Goal: Task Accomplishment & Management: Manage account settings

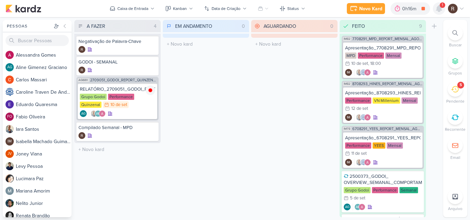
click at [439, 8] on icon at bounding box center [439, 9] width 6 height 6
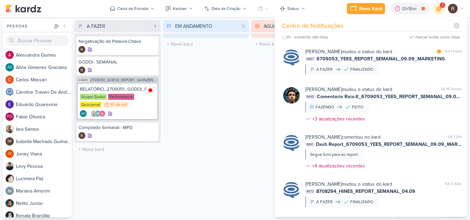
click at [212, 87] on div "EM ANDAMENTO 0 Mover Para Esquerda Mover Para Direita [GEOGRAPHIC_DATA] O títul…" at bounding box center [206, 119] width 86 height 198
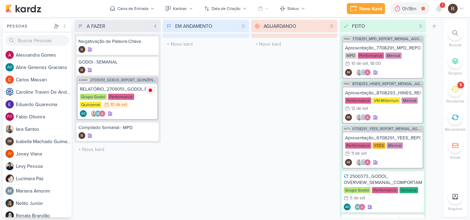
click at [451, 90] on icon at bounding box center [455, 90] width 8 height 8
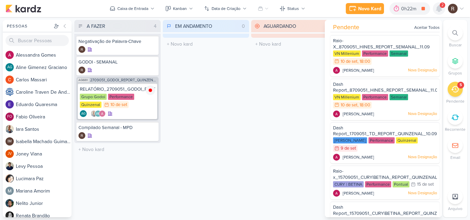
click at [440, 9] on icon at bounding box center [439, 9] width 6 height 6
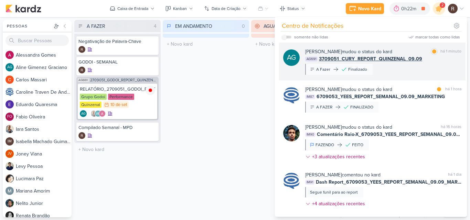
click at [431, 71] on div "[PERSON_NAME] mudou o status do kard marcar como [PERSON_NAME] 1 minuto AG691 3…" at bounding box center [383, 61] width 156 height 27
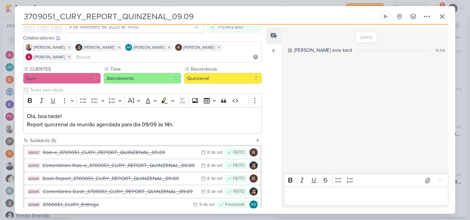
scroll to position [69, 0]
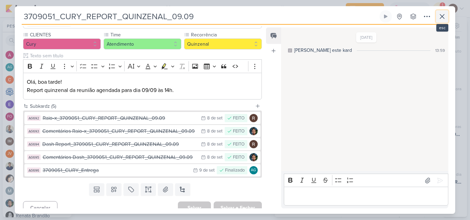
click at [441, 15] on icon at bounding box center [442, 16] width 4 height 4
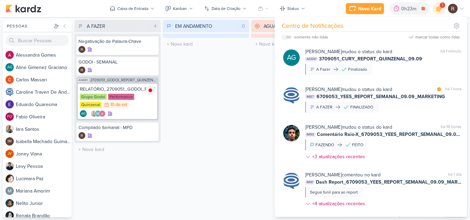
click at [185, 86] on div "EM ANDAMENTO 0 Mover Para Esquerda Mover Para Direita [GEOGRAPHIC_DATA] O títul…" at bounding box center [206, 119] width 86 height 198
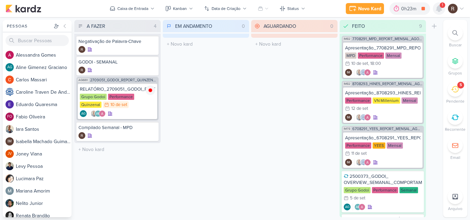
click at [440, 9] on icon at bounding box center [439, 9] width 6 height 6
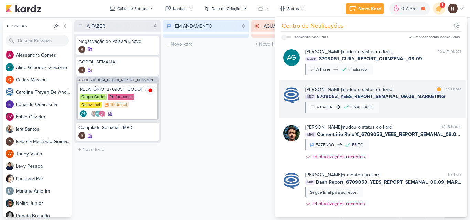
click at [400, 110] on div "[PERSON_NAME] mudou o status do kard marcar como [PERSON_NAME] 1 hora IM87 6709…" at bounding box center [383, 99] width 156 height 27
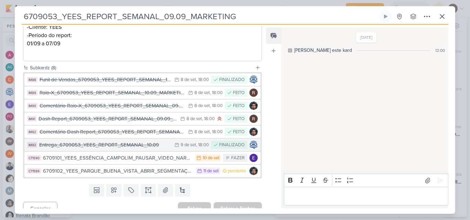
scroll to position [138, 0]
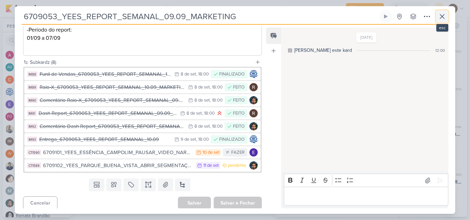
click at [442, 20] on icon at bounding box center [442, 16] width 8 height 8
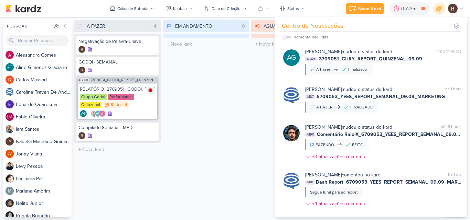
click at [234, 97] on div "EM ANDAMENTO 0 Mover Para Esquerda Mover Para Direita [GEOGRAPHIC_DATA] O títul…" at bounding box center [206, 119] width 86 height 198
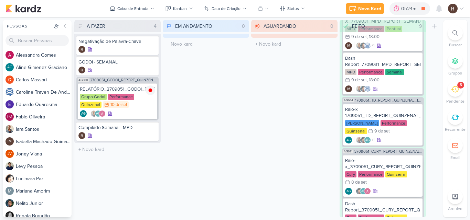
scroll to position [384, 0]
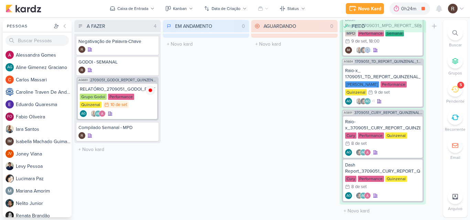
click at [456, 198] on icon at bounding box center [455, 197] width 6 height 6
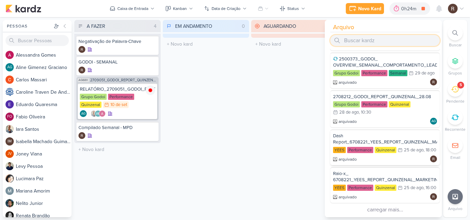
scroll to position [661, 0]
click at [300, 83] on div "AGUARDANDO 0 Mover Para Esquerda Mover Para Direita [GEOGRAPHIC_DATA] O título …" at bounding box center [294, 119] width 86 height 198
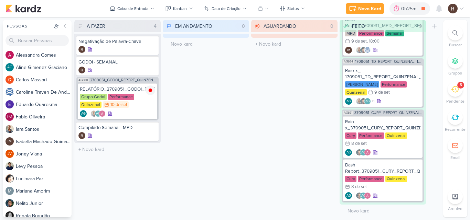
click at [452, 194] on div at bounding box center [455, 197] width 15 height 15
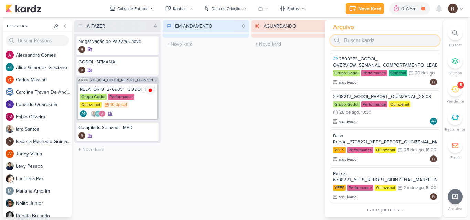
click at [381, 38] on input "search" at bounding box center [384, 40] width 109 height 11
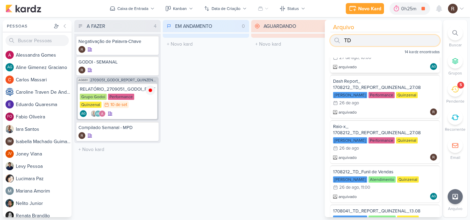
scroll to position [0, 0]
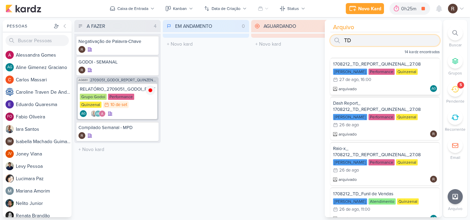
type input "TD"
click at [392, 81] on div "[PERSON_NAME] Performance Quinzenal 27/8 27 de ago , 16:00" at bounding box center [385, 76] width 104 height 15
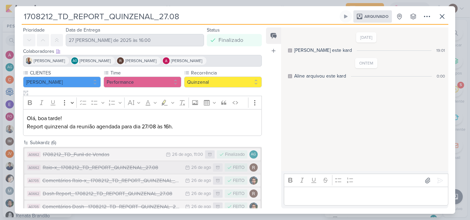
scroll to position [47, 0]
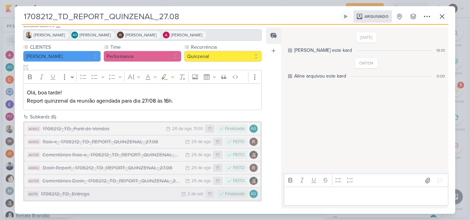
click at [122, 195] on div "1708212_TD_Entrega" at bounding box center [109, 195] width 137 height 8
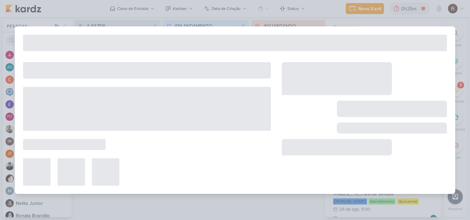
type input "1708212_TD_Entrega"
type input "2 de setembro de 2025 às 23:59"
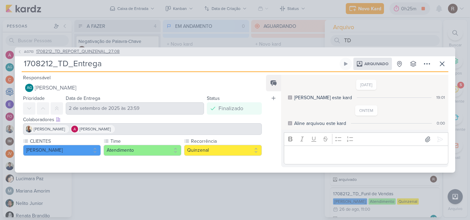
click at [20, 50] on icon at bounding box center [20, 52] width 4 height 4
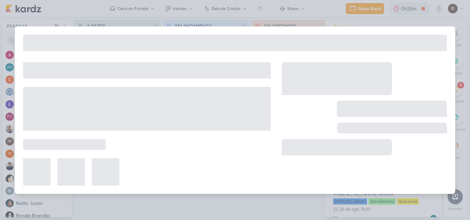
type input "1708212_TD_REPORT_QUINZENAL_27.08"
type input "27 [PERSON_NAME] de 2025 às 16:00"
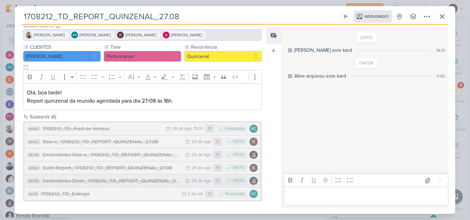
click at [125, 181] on div "Comentários Dash_ 1708212_TD_REPORT_QUINZENAL_27.08" at bounding box center [111, 181] width 139 height 8
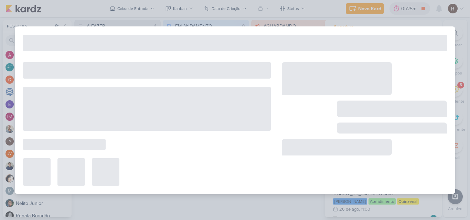
type input "Comentários Dash_ 1708212_TD_REPORT_QUINZENAL_27.08"
type input "26 [PERSON_NAME] de 2025 às 23:59"
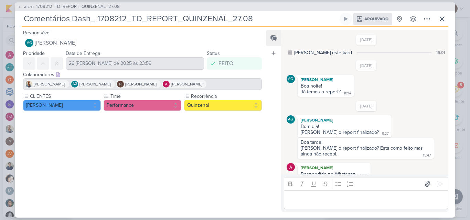
scroll to position [69, 0]
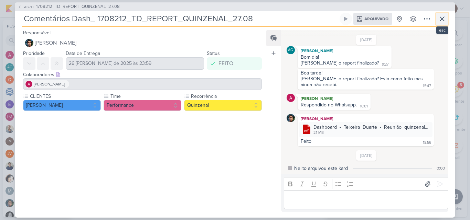
click at [438, 20] on icon at bounding box center [442, 19] width 8 height 8
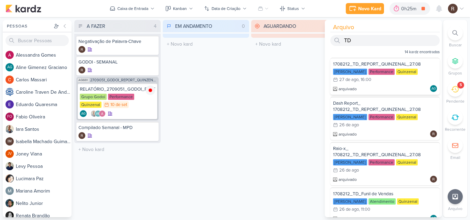
click at [378, 81] on div "[PERSON_NAME] Performance Quinzenal 27/8 27 de ago , 16:00" at bounding box center [385, 76] width 104 height 15
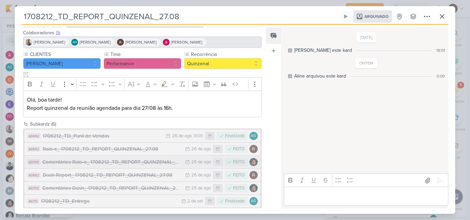
scroll to position [47, 0]
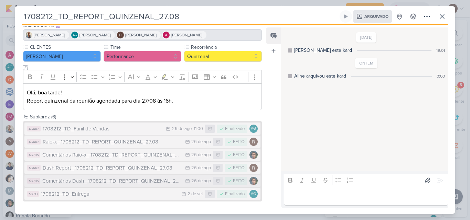
click at [158, 180] on div "Comentários Dash_ 1708212_TD_REPORT_QUINZENAL_27.08" at bounding box center [111, 181] width 139 height 8
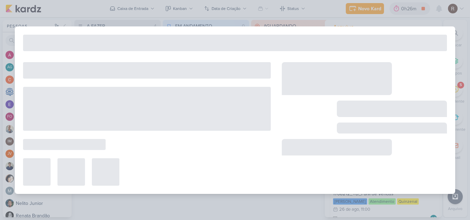
type input "Comentários Dash_ 1708212_TD_REPORT_QUINZENAL_27.08"
type input "26 [PERSON_NAME] de 2025 às 23:59"
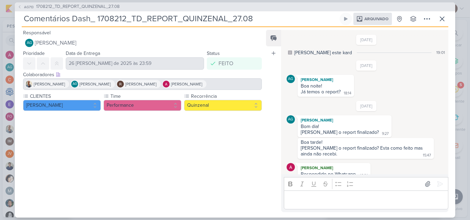
scroll to position [69, 0]
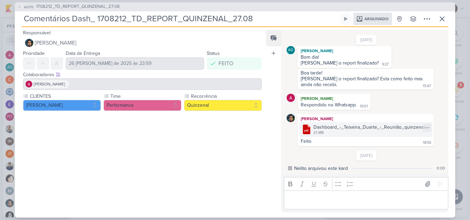
click at [323, 128] on div "Dashboard_-_Teixeira_Duarte_-_Reunião_quinzenal (7).pdf" at bounding box center [370, 127] width 115 height 7
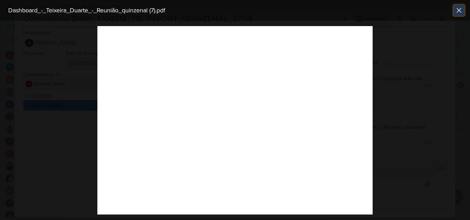
click at [459, 12] on icon at bounding box center [459, 10] width 8 height 8
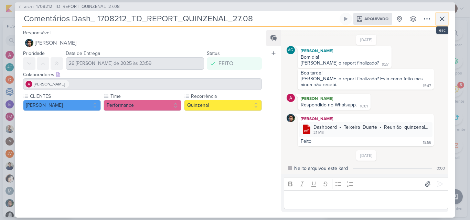
click at [443, 17] on icon at bounding box center [442, 19] width 8 height 8
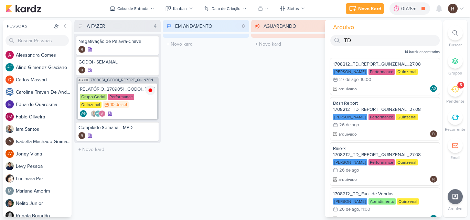
click at [248, 122] on div "EM ANDAMENTO 0 Mover Para Esquerda Mover Para Direita [GEOGRAPHIC_DATA] O títul…" at bounding box center [206, 119] width 86 height 198
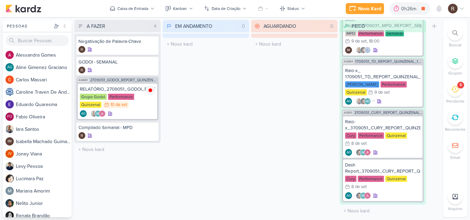
click at [456, 93] on div "5" at bounding box center [455, 89] width 15 height 15
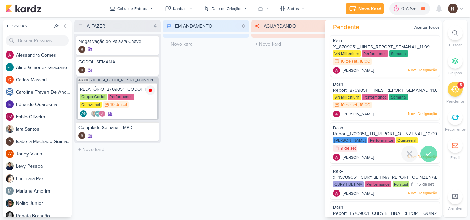
click at [428, 152] on icon at bounding box center [428, 153] width 5 height 3
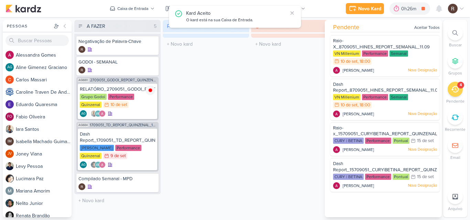
click at [224, 103] on div "EM ANDAMENTO 0 Mover Para Esquerda Mover Para Direita [GEOGRAPHIC_DATA] O títul…" at bounding box center [206, 119] width 86 height 198
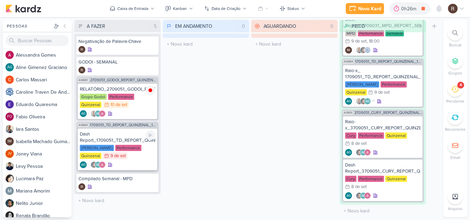
click at [126, 138] on div "Dash Report_1709051_TD_REPORT_QUINZENAL_10.09" at bounding box center [117, 137] width 75 height 12
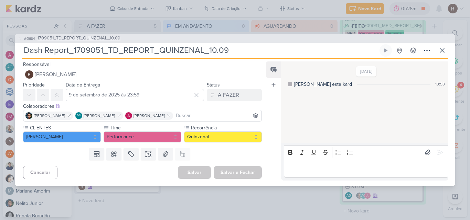
click at [105, 36] on span "1709051_TD_REPORT_QUINZENAL_10.09" at bounding box center [78, 38] width 83 height 7
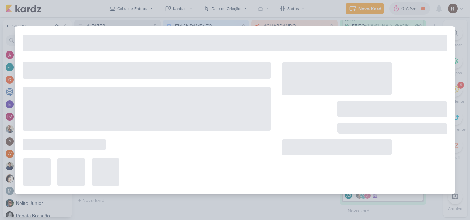
type input "1709051_TD_REPORT_QUINZENAL_10.09"
type input "10 de setembro de 2025 às 16:00"
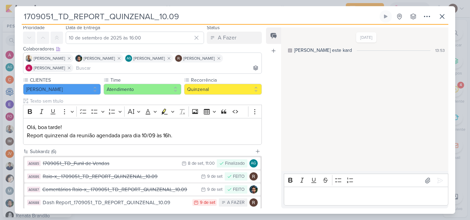
scroll to position [21, 0]
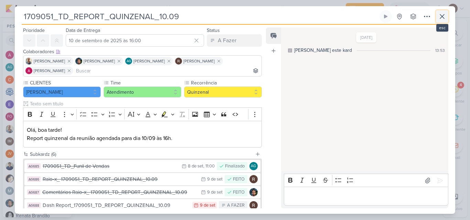
click at [440, 15] on icon at bounding box center [442, 16] width 4 height 4
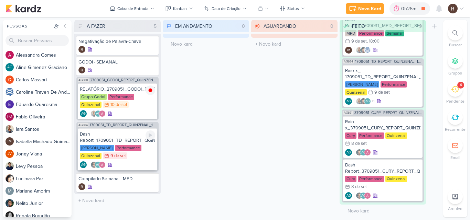
click at [141, 155] on div "[PERSON_NAME] Performance Quinzenal 9/9 9 de set" at bounding box center [117, 152] width 75 height 15
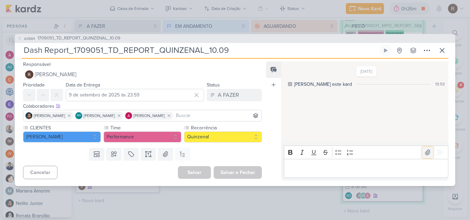
click at [426, 151] on icon at bounding box center [427, 152] width 7 height 7
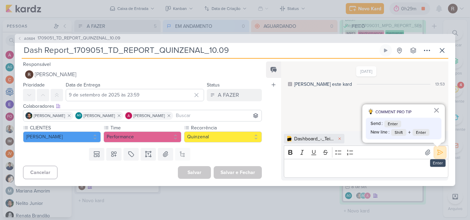
click at [437, 158] on button at bounding box center [439, 152] width 11 height 11
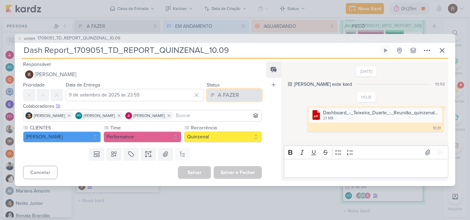
click at [234, 92] on div "A FAZER" at bounding box center [228, 95] width 21 height 8
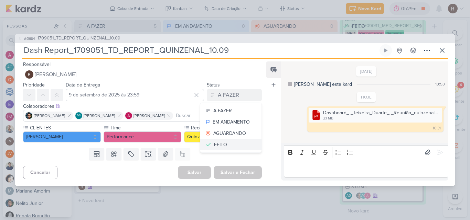
click at [222, 141] on div "FEITO" at bounding box center [220, 144] width 13 height 7
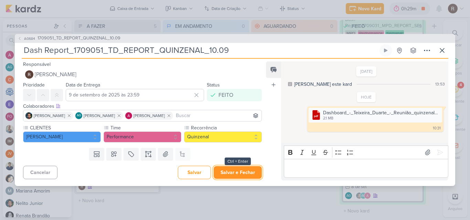
click at [242, 176] on button "Salvar e Fechar" at bounding box center [238, 172] width 48 height 13
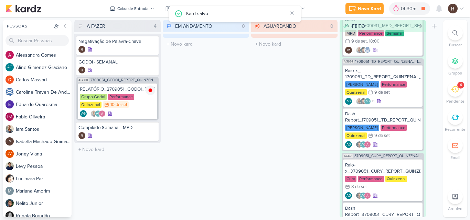
click at [459, 93] on div "4" at bounding box center [455, 89] width 15 height 15
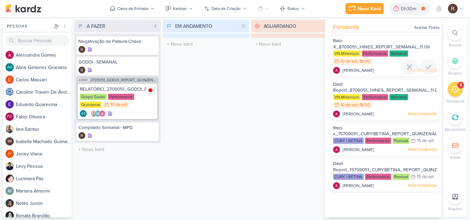
click at [373, 47] on span "Raio-X_8709051_HINES_REPORT_SEMANAL_11.09" at bounding box center [381, 44] width 97 height 12
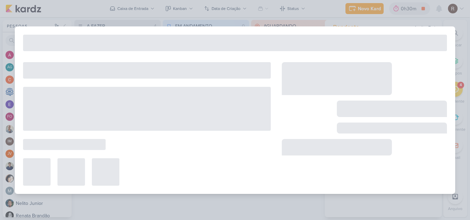
type input "Raio-X_8709051_HINES_REPORT_SEMANAL_11.09"
type input "10 de setembro de 2025 às 18:00"
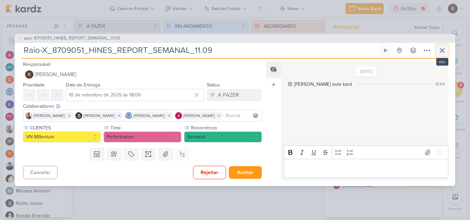
click at [443, 49] on icon at bounding box center [442, 51] width 4 height 4
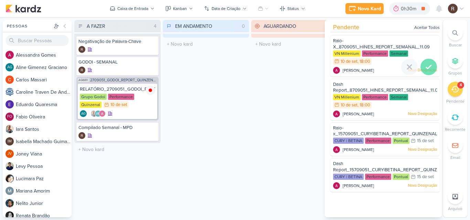
click at [426, 69] on icon at bounding box center [428, 66] width 5 height 3
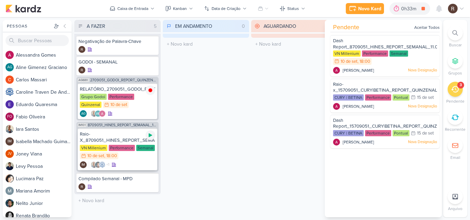
click at [151, 140] on div at bounding box center [151, 136] width 10 height 10
click at [380, 41] on div "Dash Report_8709051_HINES_REPORT_SEMANAL_11.09" at bounding box center [385, 44] width 104 height 13
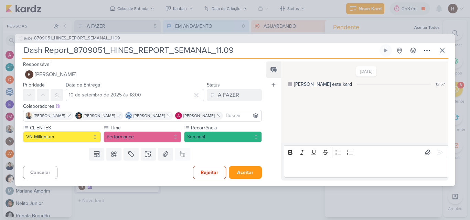
click at [100, 39] on span "8709051_HINES_REPORT_SEMANAL_11.09" at bounding box center [77, 38] width 86 height 7
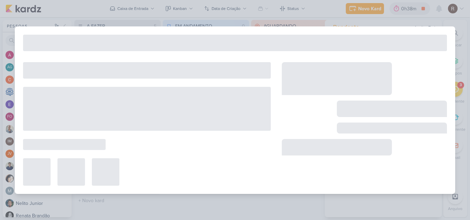
type input "8709051_HINES_REPORT_SEMANAL_11.09"
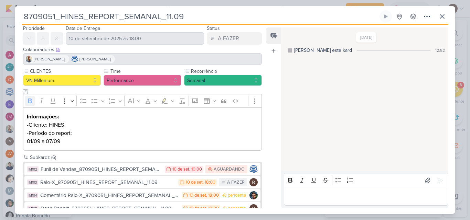
scroll to position [34, 0]
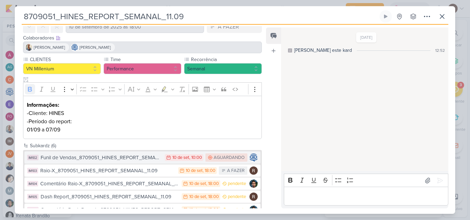
click at [133, 159] on div "Funil de Vendas_8709051_HINES_REPORT_SEMANAL_11.09" at bounding box center [101, 158] width 121 height 8
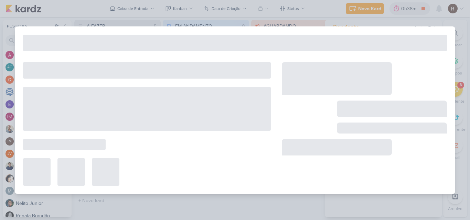
type input "Funil de Vendas_8709051_HINES_REPORT_SEMANAL_11.09"
type input "10 de setembro de 2025 às 10:00"
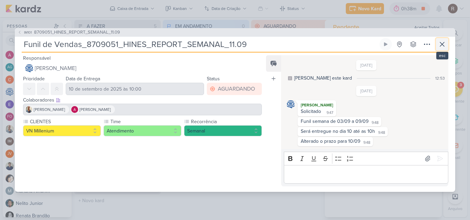
click at [442, 47] on icon at bounding box center [442, 44] width 8 height 8
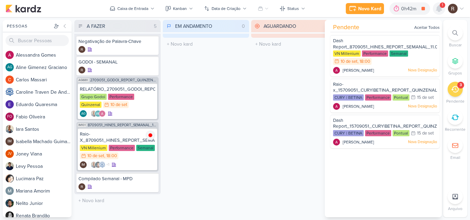
click at [441, 10] on icon at bounding box center [439, 9] width 6 height 6
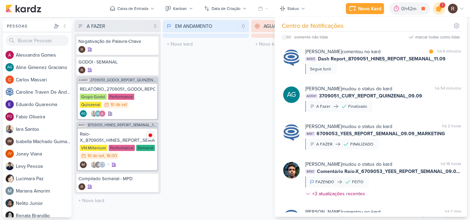
click at [441, 10] on icon at bounding box center [439, 9] width 12 height 12
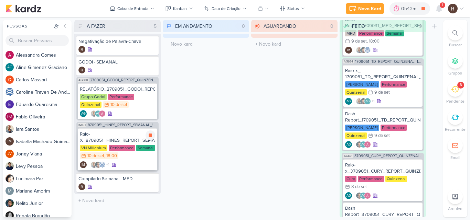
click at [114, 140] on div "Raio-X_8709051_HINES_REPORT_SEMANAL_11.09" at bounding box center [117, 137] width 75 height 12
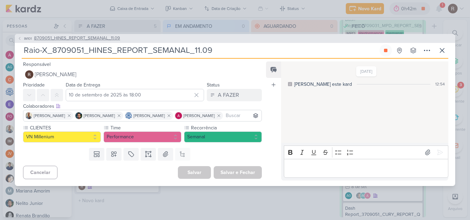
click at [78, 38] on span "8709051_HINES_REPORT_SEMANAL_11.09" at bounding box center [77, 38] width 86 height 7
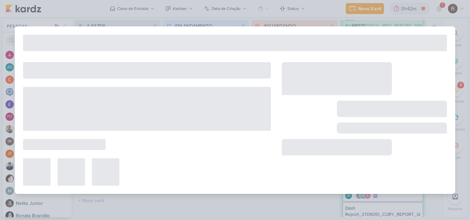
type input "8709051_HINES_REPORT_SEMANAL_11.09"
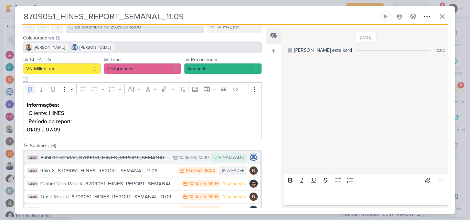
click at [145, 158] on div "Funil de Vendas_8709051_HINES_REPORT_SEMANAL_11.09" at bounding box center [105, 158] width 129 height 8
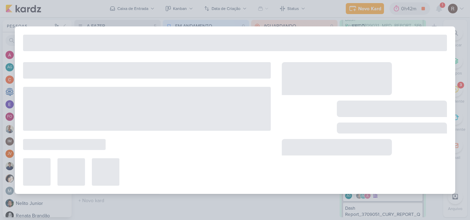
type input "Funil de Vendas_8709051_HINES_REPORT_SEMANAL_11.09"
type input "10 de setembro de 2025 às 10:00"
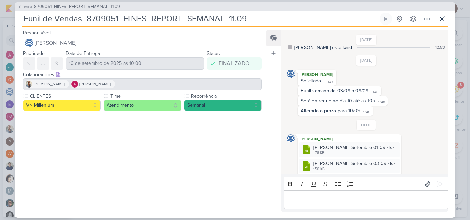
scroll to position [0, 0]
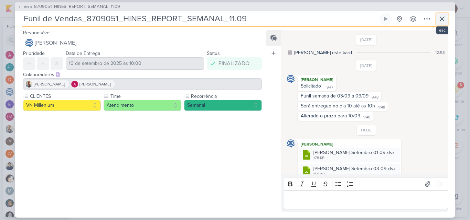
click at [444, 19] on icon at bounding box center [442, 19] width 8 height 8
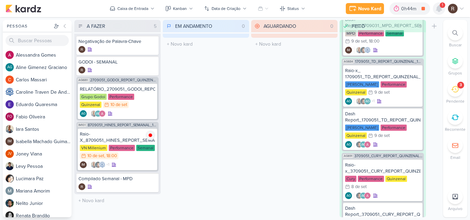
click at [441, 10] on icon at bounding box center [439, 9] width 6 height 6
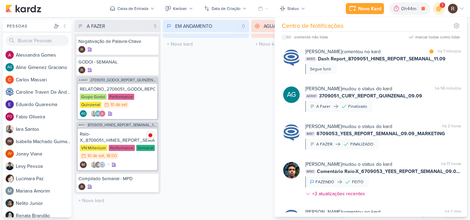
click at [221, 105] on div "EM ANDAMENTO 0 Mover Para Esquerda Mover Para Direita [GEOGRAPHIC_DATA] O títul…" at bounding box center [206, 119] width 86 height 198
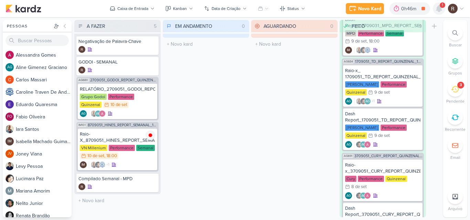
click at [438, 7] on icon at bounding box center [439, 9] width 6 height 6
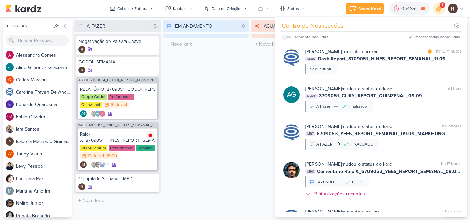
click at [236, 91] on div "EM ANDAMENTO 0 Mover Para Esquerda Mover Para Direita [GEOGRAPHIC_DATA] O títul…" at bounding box center [206, 119] width 86 height 198
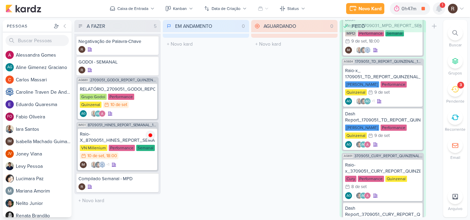
click at [442, 9] on icon at bounding box center [439, 8] width 8 height 8
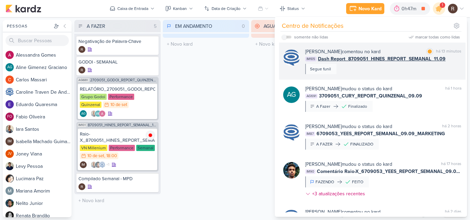
click at [383, 68] on div "[PERSON_NAME] comentou no kard marcar como [PERSON_NAME] 13 minutos IM105 Dash …" at bounding box center [383, 61] width 156 height 26
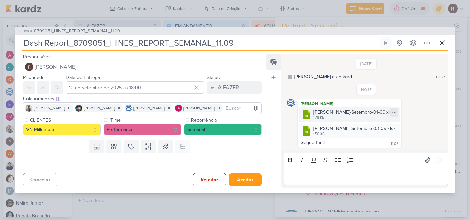
click at [391, 115] on icon at bounding box center [394, 113] width 6 height 6
click at [352, 135] on button "Baixar" at bounding box center [345, 136] width 55 height 10
click at [392, 129] on icon at bounding box center [394, 129] width 4 height 0
click at [345, 151] on button "Baixar" at bounding box center [345, 152] width 55 height 10
click at [441, 43] on icon at bounding box center [442, 43] width 8 height 8
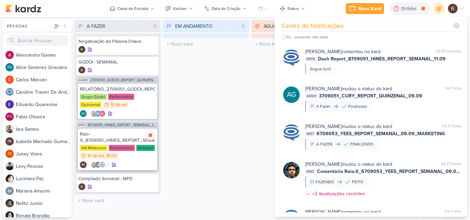
click at [97, 138] on div "Raio-X_8709051_HINES_REPORT_SEMANAL_11.09" at bounding box center [117, 137] width 75 height 12
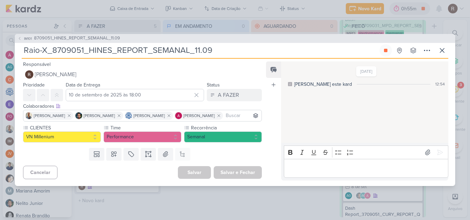
click at [298, 167] on p "Editor editing area: main" at bounding box center [365, 168] width 157 height 8
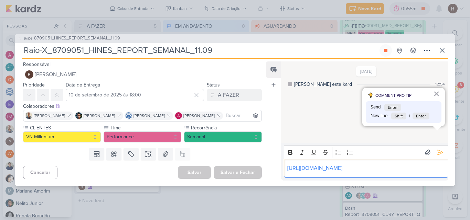
click at [380, 169] on p "[URL][DOMAIN_NAME]" at bounding box center [365, 168] width 157 height 8
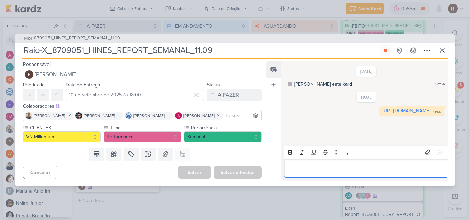
click at [94, 40] on span "8709051_HINES_REPORT_SEMANAL_11.09" at bounding box center [77, 38] width 86 height 7
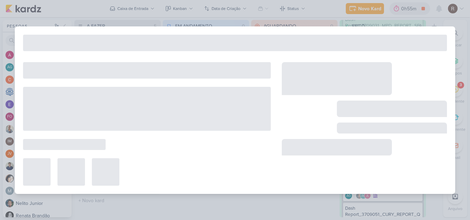
type input "8709051_HINES_REPORT_SEMANAL_11.09"
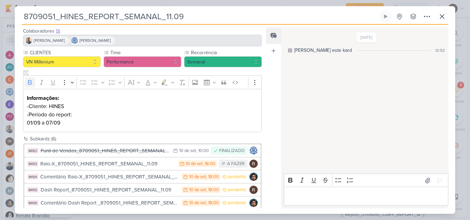
scroll to position [29, 0]
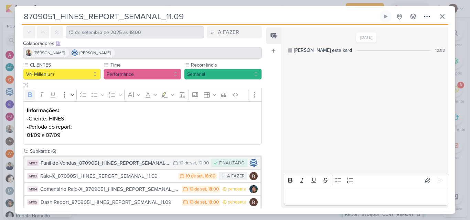
click at [158, 164] on div "Funil de Vendas_8709051_HINES_REPORT_SEMANAL_11.09" at bounding box center [105, 164] width 129 height 8
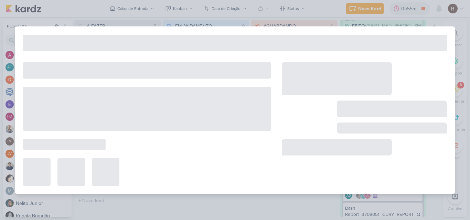
type input "Funil de Vendas_8709051_HINES_REPORT_SEMANAL_11.09"
type input "10 de setembro de 2025 às 10:00"
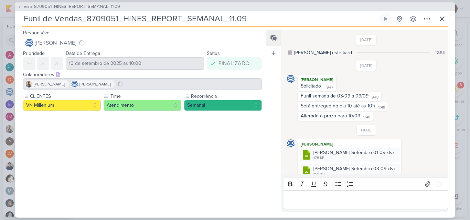
scroll to position [16, 0]
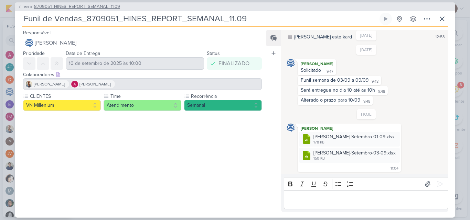
click at [93, 7] on span "8709051_HINES_REPORT_SEMANAL_11.09" at bounding box center [77, 6] width 86 height 7
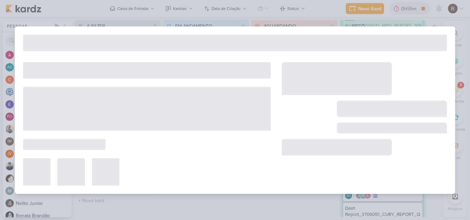
type input "8709051_HINES_REPORT_SEMANAL_11.09"
type input "10 de setembro de 2025 às 18:00"
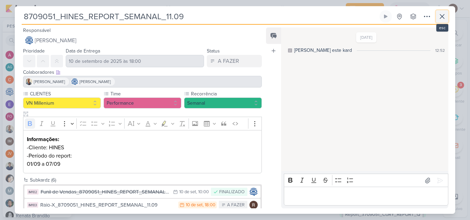
click at [446, 17] on button at bounding box center [442, 16] width 12 height 12
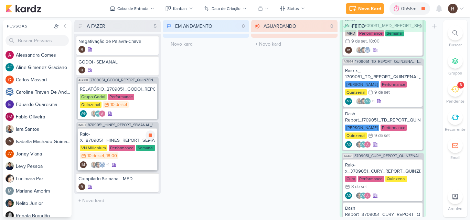
click at [103, 139] on div "Raio-X_8709051_HINES_REPORT_SEMANAL_11.09" at bounding box center [117, 137] width 75 height 12
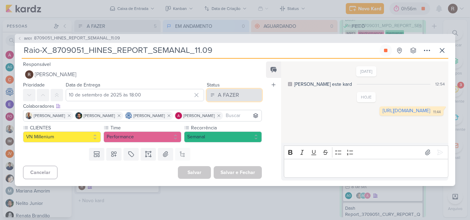
click at [233, 93] on div "A FAZER" at bounding box center [228, 95] width 21 height 8
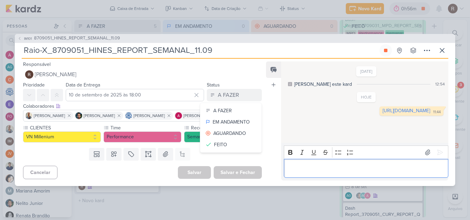
click at [312, 176] on div "Editor editing area: main" at bounding box center [366, 168] width 164 height 19
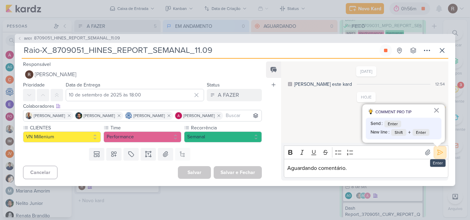
click at [434, 153] on button at bounding box center [439, 152] width 11 height 11
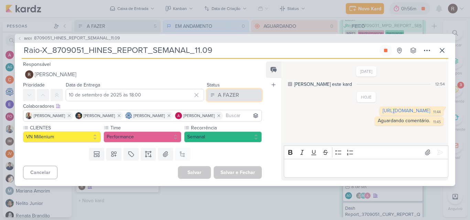
click at [228, 96] on div "A FAZER" at bounding box center [228, 95] width 21 height 8
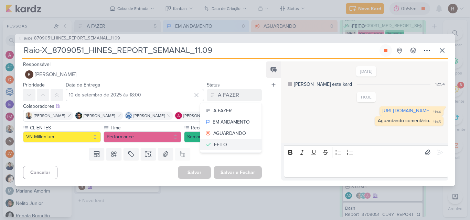
click at [228, 145] on button "FEITO" at bounding box center [230, 144] width 61 height 11
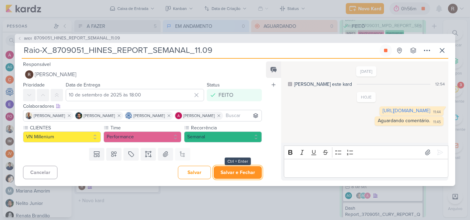
click at [231, 172] on button "Salvar e Fechar" at bounding box center [238, 172] width 48 height 13
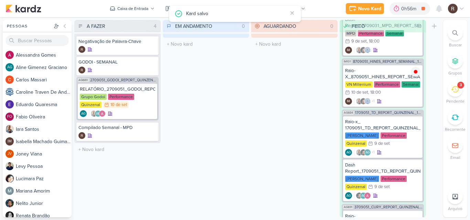
click at [454, 89] on icon at bounding box center [455, 90] width 8 height 8
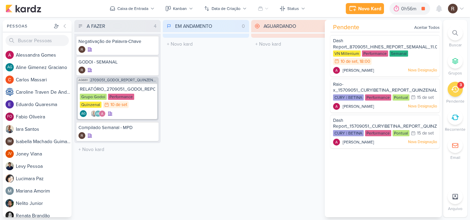
click at [244, 92] on div "EM ANDAMENTO 0 Mover Para Esquerda Mover Para Direita [GEOGRAPHIC_DATA] O títul…" at bounding box center [206, 119] width 86 height 198
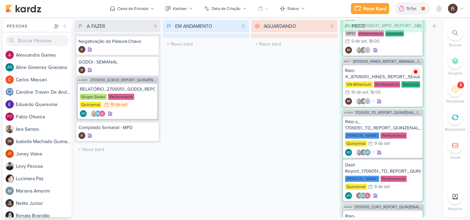
click at [452, 95] on div "3" at bounding box center [455, 89] width 15 height 15
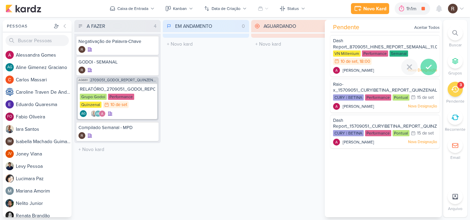
click at [421, 64] on div at bounding box center [428, 67] width 17 height 17
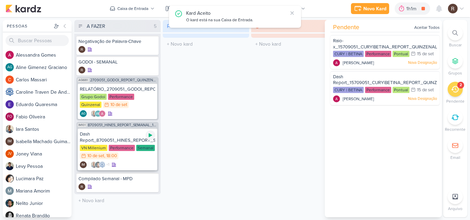
click at [153, 136] on icon at bounding box center [151, 136] width 6 height 6
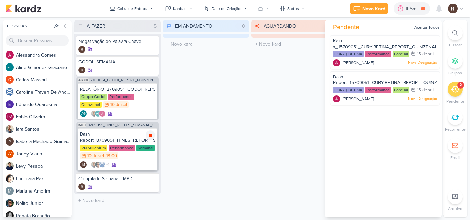
click at [148, 136] on icon at bounding box center [151, 136] width 6 height 6
